Goal: Information Seeking & Learning: Learn about a topic

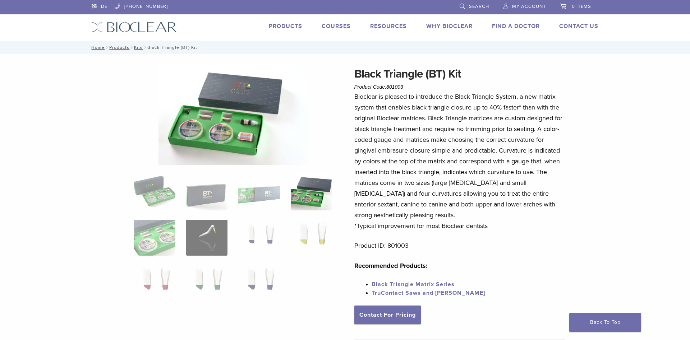
click at [467, 151] on p "Bioclear is pleased to introduce the Black Triangle System, a new matrix system…" at bounding box center [460, 161] width 211 height 140
click at [369, 70] on h1 "Black Triangle (BT) Kit" at bounding box center [460, 73] width 211 height 17
drag, startPoint x: 368, startPoint y: 70, endPoint x: 462, endPoint y: 70, distance: 93.8
click at [462, 70] on h1 "Black Triangle (BT) Kit" at bounding box center [460, 73] width 211 height 17
click at [471, 69] on h1 "Black Triangle (BT) Kit" at bounding box center [460, 73] width 211 height 17
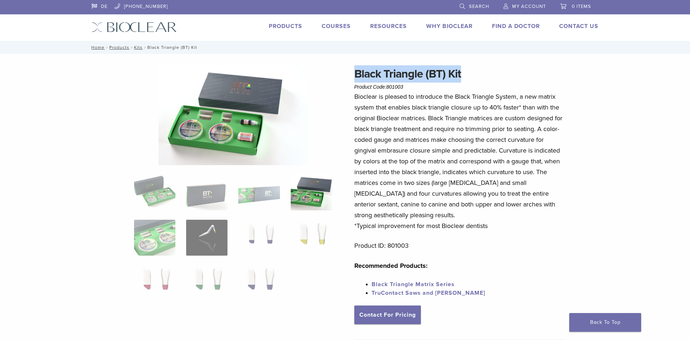
drag, startPoint x: 357, startPoint y: 74, endPoint x: 472, endPoint y: 71, distance: 115.1
click at [472, 71] on h1 "Black Triangle (BT) Kit" at bounding box center [460, 73] width 211 height 17
copy h1 "Black Triangle (BT) Kit"
click at [460, 175] on p "Bioclear is pleased to introduce the Black Triangle System, a new matrix system…" at bounding box center [460, 161] width 211 height 140
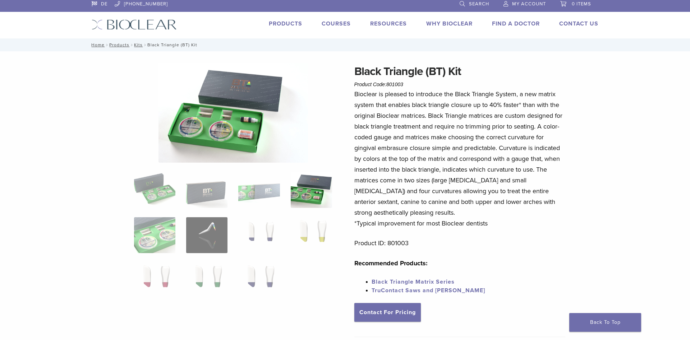
scroll to position [110, 0]
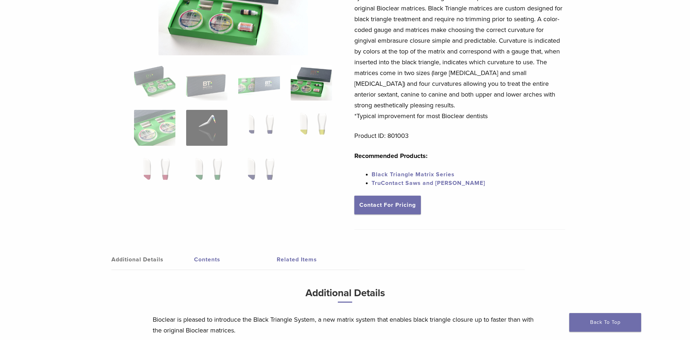
click at [434, 176] on link "Black Triangle Matrix Series" at bounding box center [413, 174] width 83 height 7
